Goal: Task Accomplishment & Management: Use online tool/utility

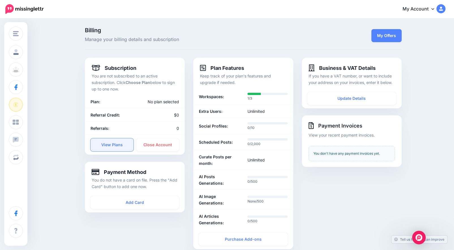
click at [104, 140] on link "View Plans" at bounding box center [111, 144] width 43 height 13
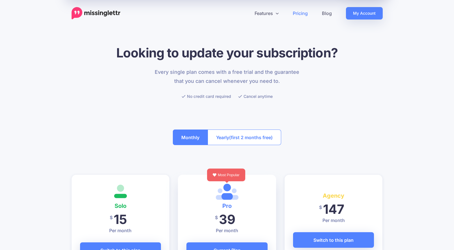
click at [118, 13] on img at bounding box center [96, 13] width 49 height 12
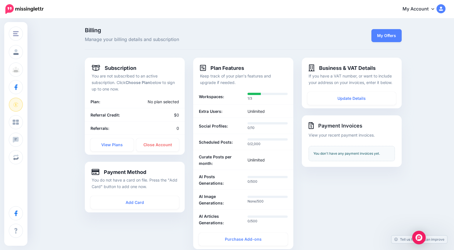
scroll to position [4, 0]
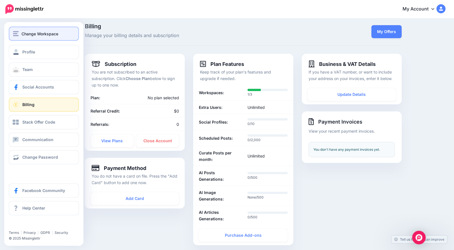
click at [24, 32] on span "Change Workspace" at bounding box center [39, 34] width 37 height 7
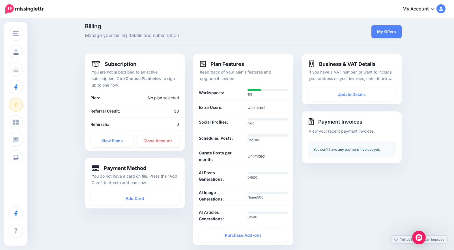
click at [86, 47] on div "Billing Manage your billing details and subscription My Offers Subscription You…" at bounding box center [243, 137] width 325 height 229
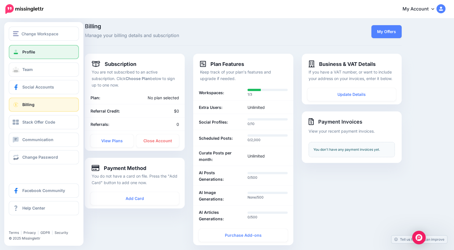
click at [19, 51] on span at bounding box center [15, 52] width 7 height 6
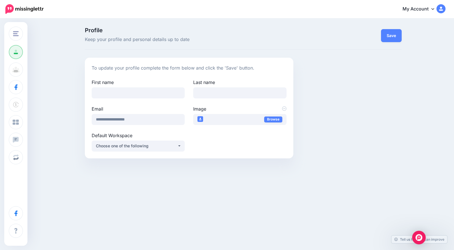
click at [19, 7] on img at bounding box center [24, 9] width 38 height 10
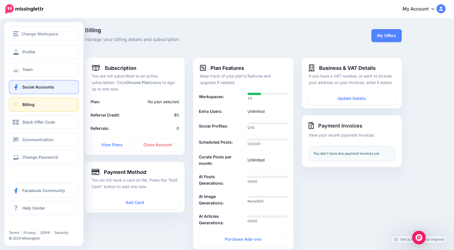
click at [40, 86] on span "Social Accounts" at bounding box center [38, 87] width 32 height 5
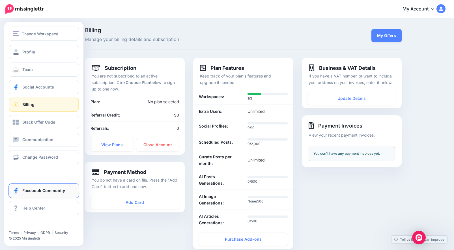
click at [38, 188] on span "Facebook Community" at bounding box center [43, 190] width 43 height 5
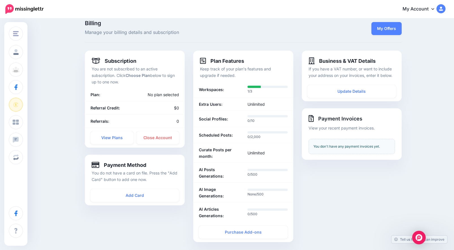
scroll to position [9, 0]
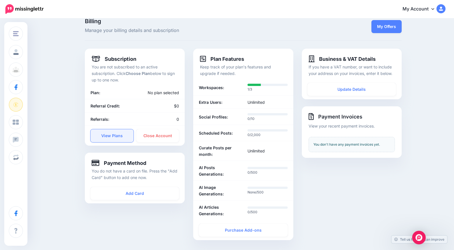
click at [109, 136] on link "View Plans" at bounding box center [111, 135] width 43 height 13
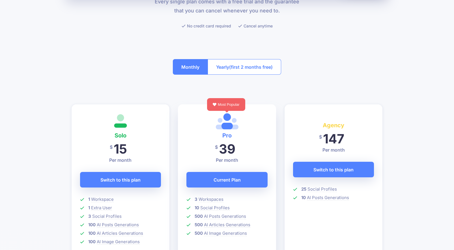
scroll to position [74, 0]
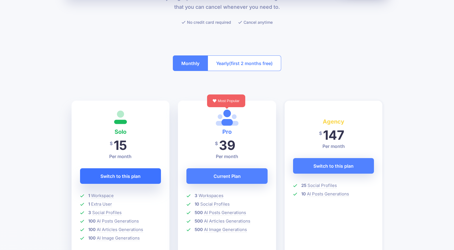
click at [116, 179] on span "Switch to this plan" at bounding box center [120, 176] width 40 height 9
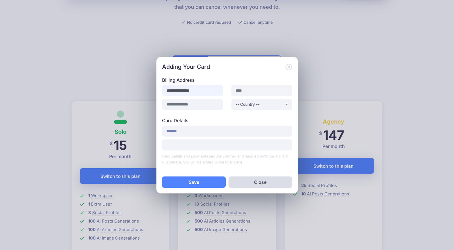
type input "**********"
type input "****"
type input "*****"
click at [272, 106] on div "-- Country --" at bounding box center [259, 104] width 49 height 7
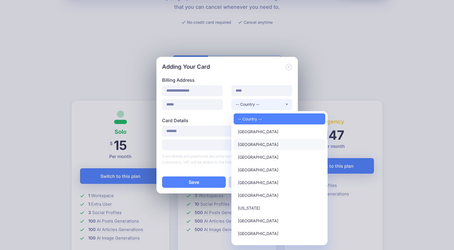
click at [267, 144] on link "United States" at bounding box center [279, 144] width 92 height 11
select select "**"
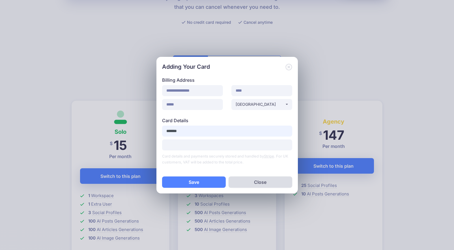
click at [215, 132] on input "*******" at bounding box center [227, 131] width 130 height 11
click at [214, 132] on input "*******" at bounding box center [227, 131] width 130 height 11
type input "**********"
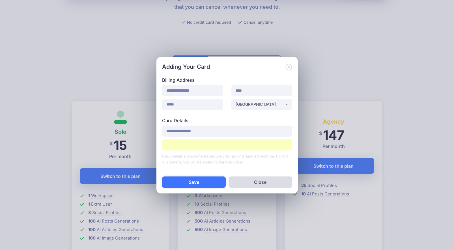
click at [211, 178] on button "Save" at bounding box center [194, 181] width 64 height 11
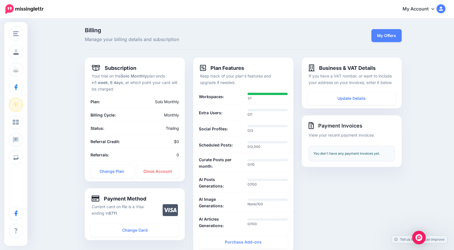
click at [36, 8] on img at bounding box center [24, 9] width 38 height 10
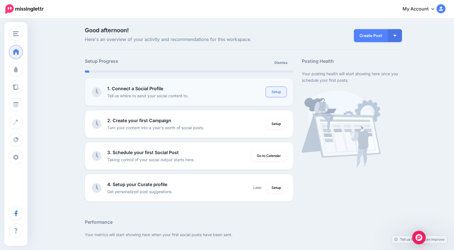
click at [280, 90] on link "Setup" at bounding box center [276, 92] width 21 height 10
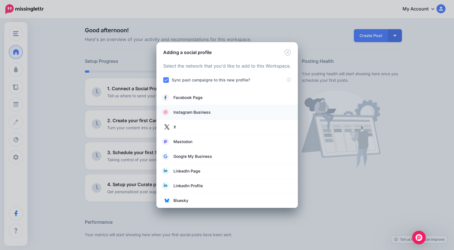
click at [207, 112] on span "Instagram Business" at bounding box center [191, 112] width 37 height 7
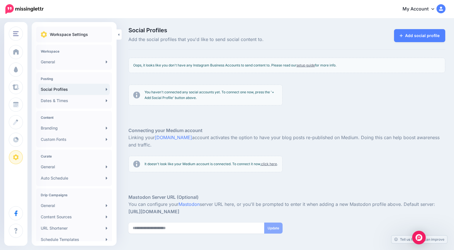
scroll to position [2, 0]
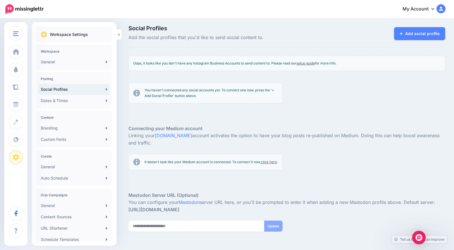
click at [314, 62] on link "setup guide" at bounding box center [305, 63] width 18 height 4
click at [397, 35] on link "Add social profile" at bounding box center [419, 33] width 51 height 13
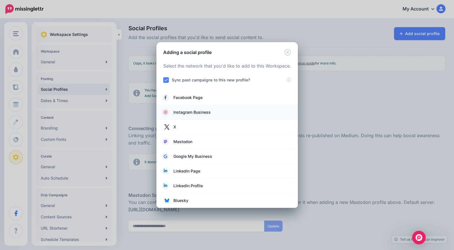
click at [214, 112] on link "Instagram Business" at bounding box center [227, 112] width 130 height 8
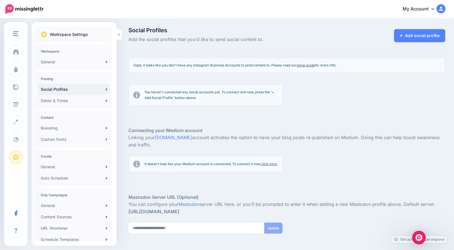
click at [304, 62] on div "Oops, it looks like you don't have any Instagram Business Accounts to send cont…" at bounding box center [286, 65] width 317 height 15
click at [304, 65] on link "setup guide" at bounding box center [305, 65] width 18 height 4
click at [416, 38] on link "Add social profile" at bounding box center [419, 35] width 51 height 13
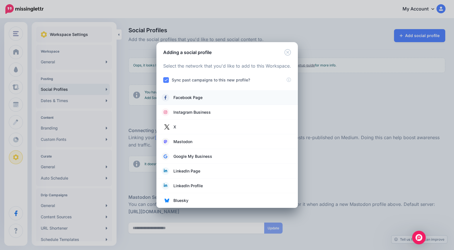
click at [203, 101] on link "Facebook Page" at bounding box center [227, 98] width 130 height 8
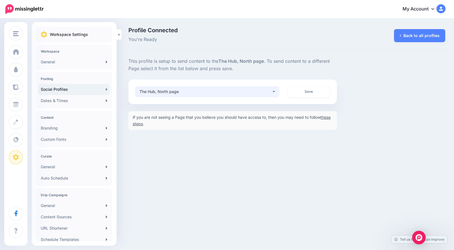
click at [259, 91] on div "The Hub, North page" at bounding box center [205, 91] width 132 height 7
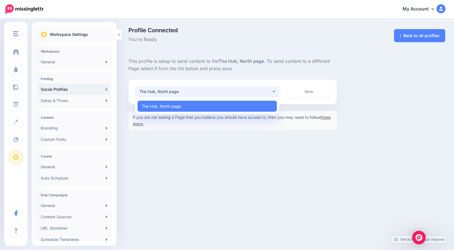
click at [259, 91] on div "The Hub, North page" at bounding box center [205, 91] width 132 height 7
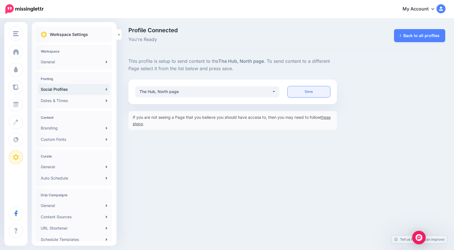
click at [305, 91] on link "Save" at bounding box center [308, 91] width 42 height 11
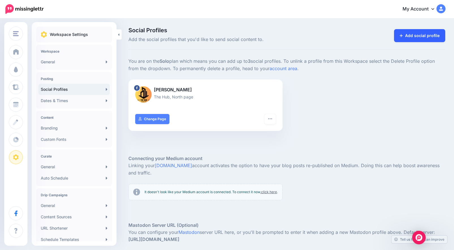
click at [409, 39] on link "Add social profile" at bounding box center [419, 35] width 51 height 13
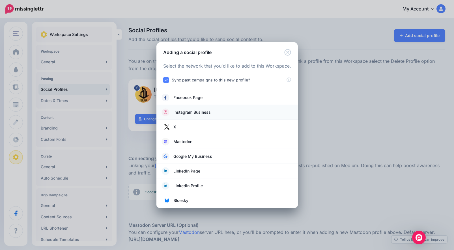
click at [219, 111] on link "Instagram Business" at bounding box center [227, 112] width 130 height 8
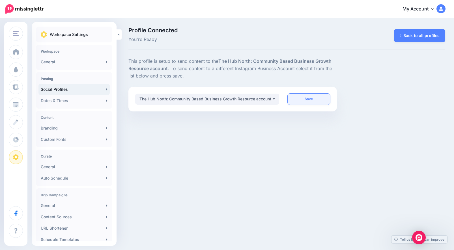
click at [298, 95] on link "Save" at bounding box center [308, 99] width 42 height 11
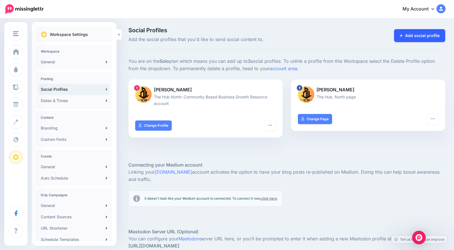
click at [401, 36] on icon at bounding box center [400, 36] width 3 height 4
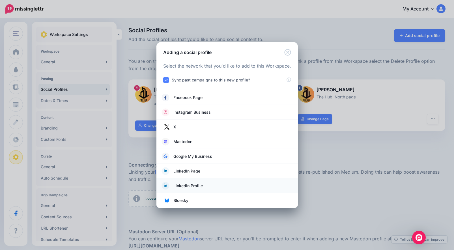
click at [213, 185] on link "LinkedIn Profile" at bounding box center [227, 186] width 130 height 8
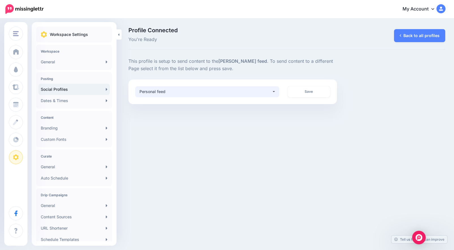
click at [263, 94] on div "Personal feed" at bounding box center [205, 91] width 132 height 7
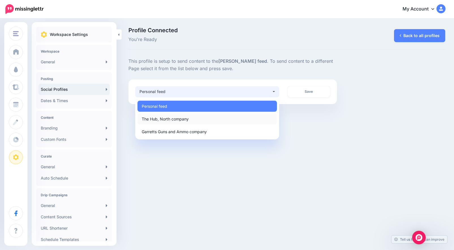
click at [259, 117] on link "The Hub, North company" at bounding box center [206, 118] width 139 height 11
select select "**********"
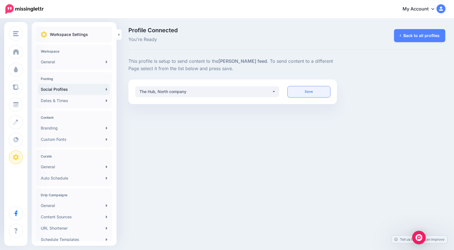
click at [304, 94] on link "Save" at bounding box center [308, 91] width 42 height 11
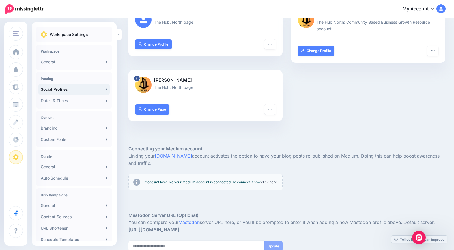
scroll to position [75, 0]
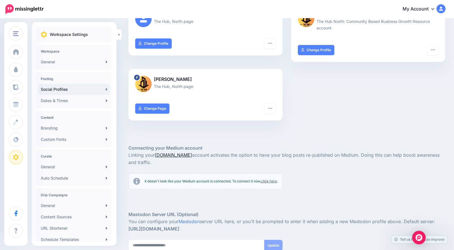
click at [177, 156] on link "Medium.com" at bounding box center [173, 155] width 37 height 6
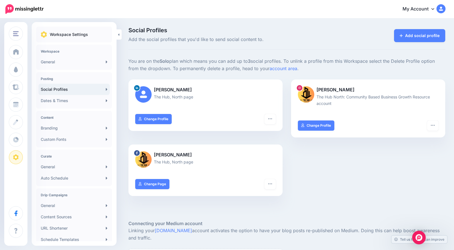
scroll to position [0, 0]
click at [86, 97] on link "Dates & Times" at bounding box center [73, 100] width 71 height 11
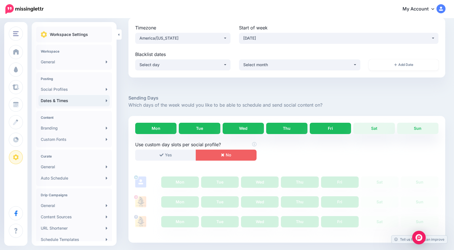
scroll to position [41, 0]
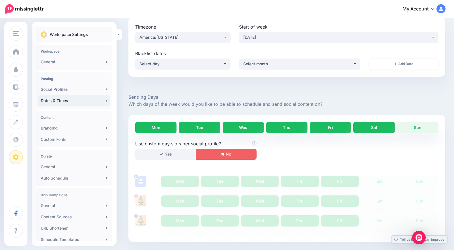
click at [373, 131] on link "Sat" at bounding box center [373, 127] width 41 height 11
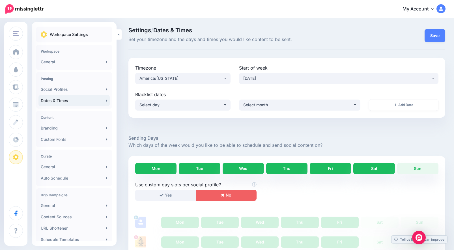
scroll to position [0, 0]
click at [434, 34] on button "Save" at bounding box center [434, 35] width 21 height 13
click at [81, 125] on link "Branding" at bounding box center [73, 127] width 71 height 11
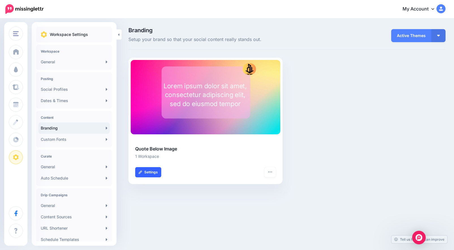
click at [147, 172] on link "Settings" at bounding box center [148, 172] width 26 height 10
type input "**********"
type input "*******"
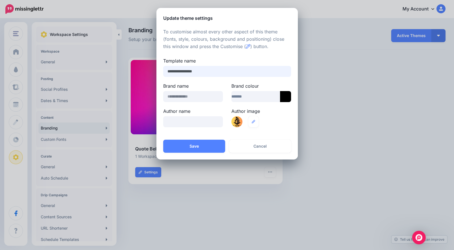
click at [209, 72] on input "**********" at bounding box center [227, 71] width 128 height 11
type input "***"
click at [285, 97] on icon at bounding box center [285, 96] width 11 height 11
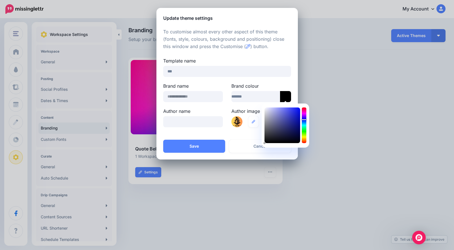
click at [303, 120] on div at bounding box center [304, 125] width 5 height 36
click at [287, 115] on div at bounding box center [282, 125] width 36 height 36
click at [289, 119] on div at bounding box center [282, 125] width 36 height 36
click at [292, 121] on div at bounding box center [282, 125] width 36 height 36
click at [295, 118] on div at bounding box center [282, 125] width 36 height 36
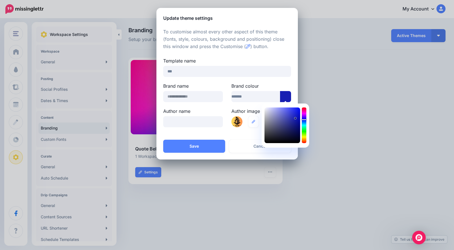
click at [288, 115] on div at bounding box center [282, 125] width 36 height 36
click at [293, 112] on div at bounding box center [282, 125] width 36 height 36
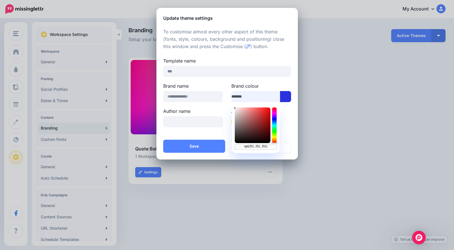
click at [261, 99] on input "*******" at bounding box center [255, 96] width 49 height 11
click at [243, 97] on input "*******" at bounding box center [255, 96] width 49 height 11
type input "*******"
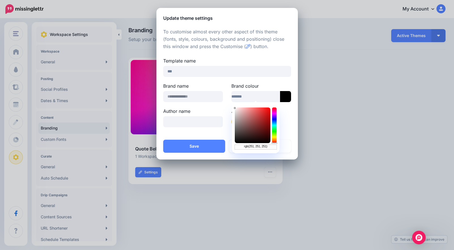
click at [266, 148] on div "rgb(251, 251, 251)" at bounding box center [256, 147] width 42 height 5
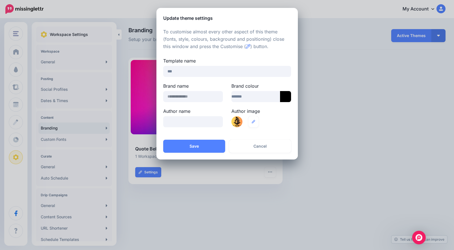
click at [266, 148] on button "Cancel" at bounding box center [260, 146] width 62 height 13
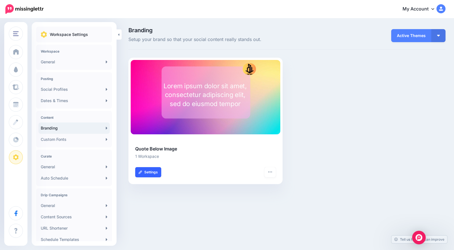
click at [144, 170] on link "Settings" at bounding box center [148, 172] width 26 height 10
type input "**********"
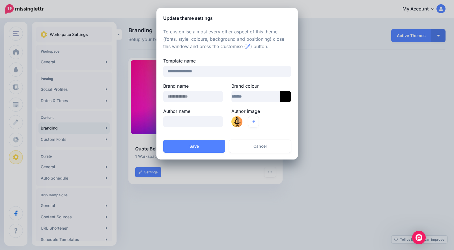
click at [287, 95] on icon at bounding box center [285, 96] width 11 height 11
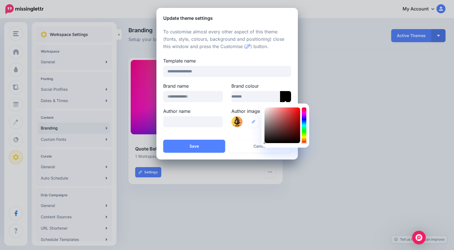
click at [304, 137] on div at bounding box center [304, 125] width 5 height 36
click at [297, 121] on div at bounding box center [282, 125] width 36 height 36
click at [293, 126] on div at bounding box center [282, 125] width 36 height 36
click at [302, 137] on div at bounding box center [304, 125] width 5 height 36
click at [284, 118] on div at bounding box center [282, 125] width 36 height 36
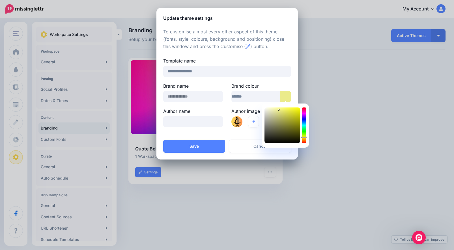
click at [279, 110] on div at bounding box center [282, 125] width 36 height 36
click at [293, 123] on div at bounding box center [282, 125] width 36 height 36
click at [299, 129] on div at bounding box center [282, 125] width 36 height 36
click at [298, 121] on div at bounding box center [282, 125] width 36 height 36
drag, startPoint x: 304, startPoint y: 136, endPoint x: 304, endPoint y: 132, distance: 4.0
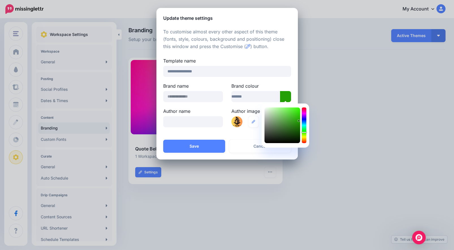
click at [304, 132] on div at bounding box center [304, 125] width 5 height 36
drag, startPoint x: 304, startPoint y: 132, endPoint x: 304, endPoint y: 139, distance: 7.1
click at [304, 139] on icon at bounding box center [304, 139] width 6 height 1
click at [304, 139] on icon at bounding box center [304, 138] width 6 height 1
click at [304, 138] on icon at bounding box center [304, 137] width 6 height 1
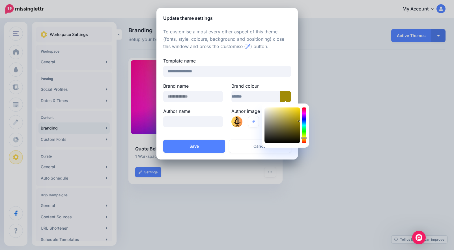
click at [304, 138] on icon at bounding box center [304, 137] width 6 height 1
type input "*******"
click at [295, 109] on div at bounding box center [282, 125] width 36 height 36
click at [211, 121] on input "text" at bounding box center [193, 121] width 60 height 11
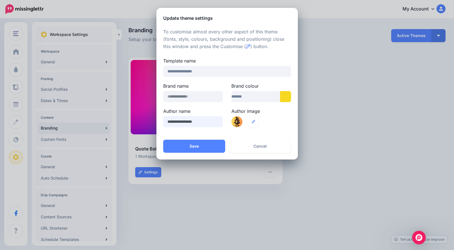
type input "**********"
click at [194, 145] on button "Save" at bounding box center [194, 146] width 62 height 13
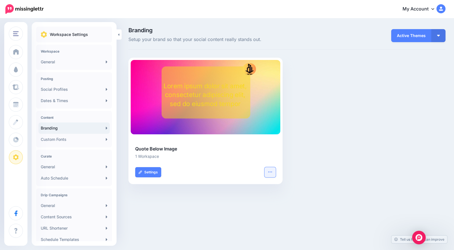
click at [268, 172] on icon "button" at bounding box center [270, 172] width 5 height 5
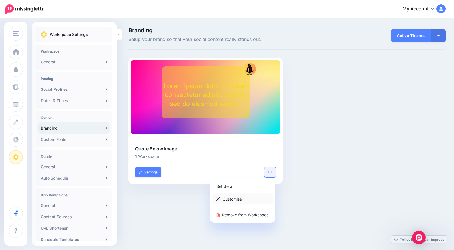
click at [252, 196] on link "Customise" at bounding box center [242, 198] width 61 height 11
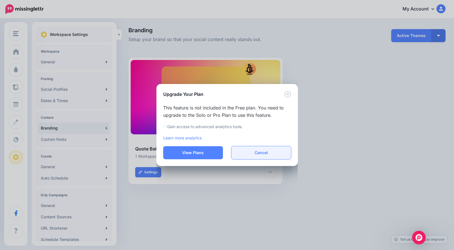
click at [245, 149] on button "Cancel" at bounding box center [261, 152] width 60 height 13
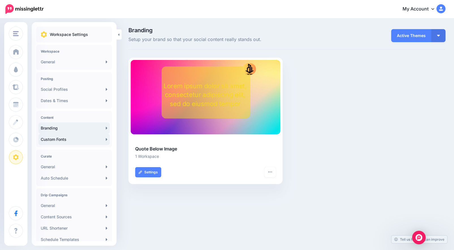
click at [78, 143] on link "Custom Fonts" at bounding box center [73, 139] width 71 height 11
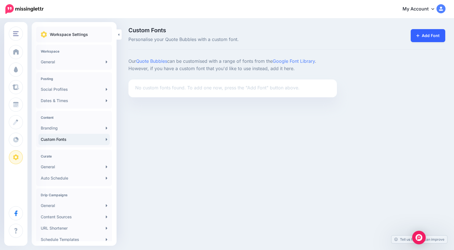
click at [421, 37] on link "Add Font" at bounding box center [427, 35] width 34 height 13
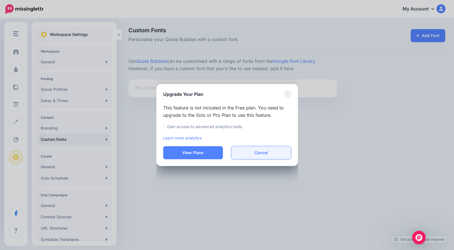
click at [271, 148] on button "Cancel" at bounding box center [261, 152] width 60 height 13
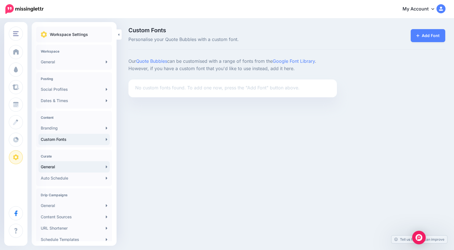
click at [81, 167] on link "General" at bounding box center [73, 166] width 71 height 11
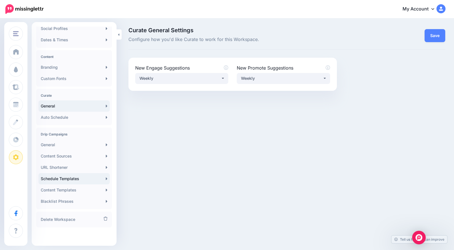
scroll to position [61, 0]
click at [89, 190] on link "Content Templates" at bounding box center [73, 189] width 71 height 11
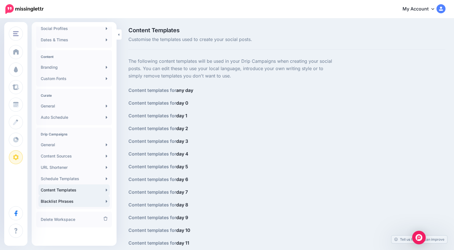
scroll to position [61, 0]
click at [85, 203] on link "Blacklist Phrases" at bounding box center [73, 201] width 71 height 11
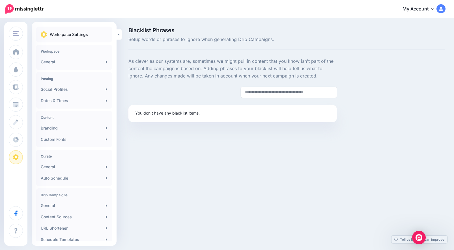
click at [25, 10] on img at bounding box center [24, 9] width 38 height 10
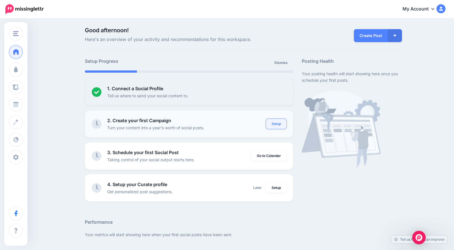
click at [272, 120] on link "Setup" at bounding box center [276, 124] width 21 height 10
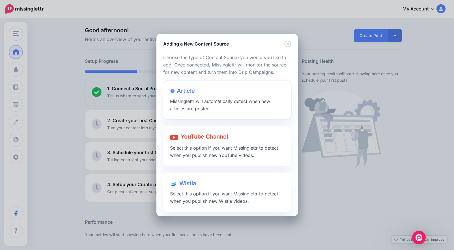
click at [236, 99] on span "Missinglettr will automatically detect when new articles are posted." at bounding box center [220, 104] width 100 height 13
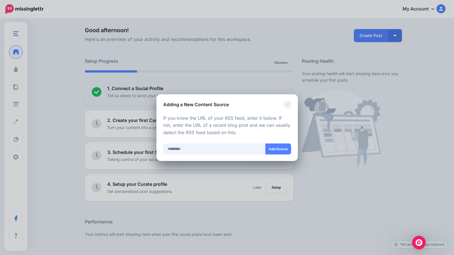
click at [228, 149] on input "text" at bounding box center [214, 149] width 102 height 11
paste input "**********"
type input "**********"
click at [277, 149] on button "Add Source" at bounding box center [278, 149] width 26 height 11
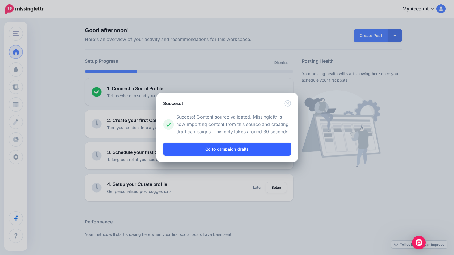
click at [259, 148] on link "Go to campaign drafts" at bounding box center [227, 149] width 128 height 13
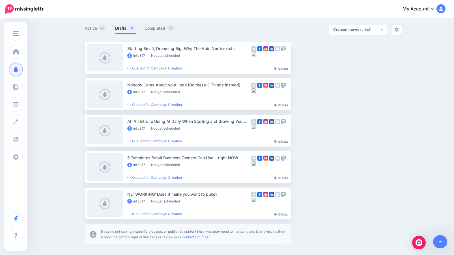
scroll to position [27, 0]
